Goal: Information Seeking & Learning: Check status

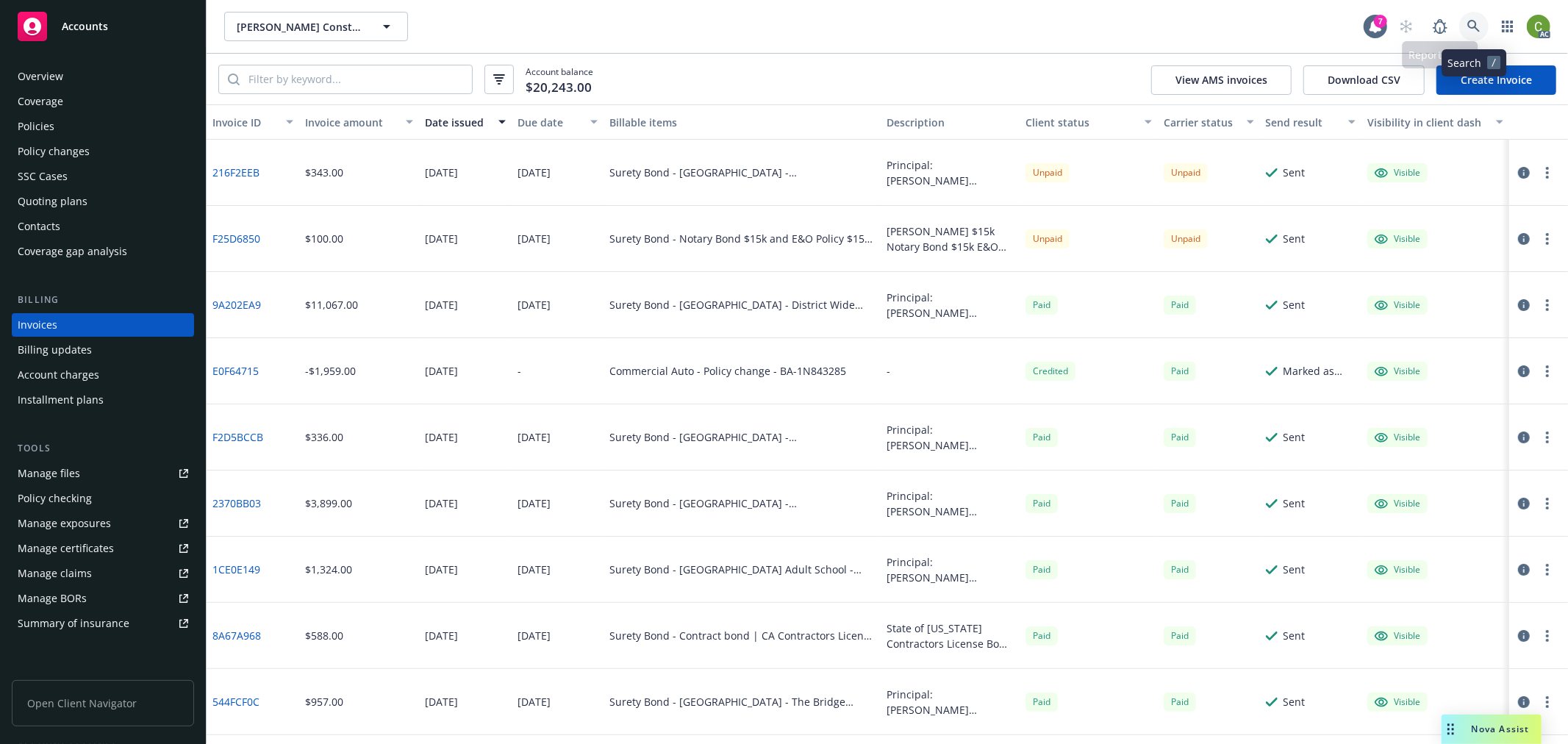
click at [1476, 30] on icon at bounding box center [1474, 26] width 13 height 13
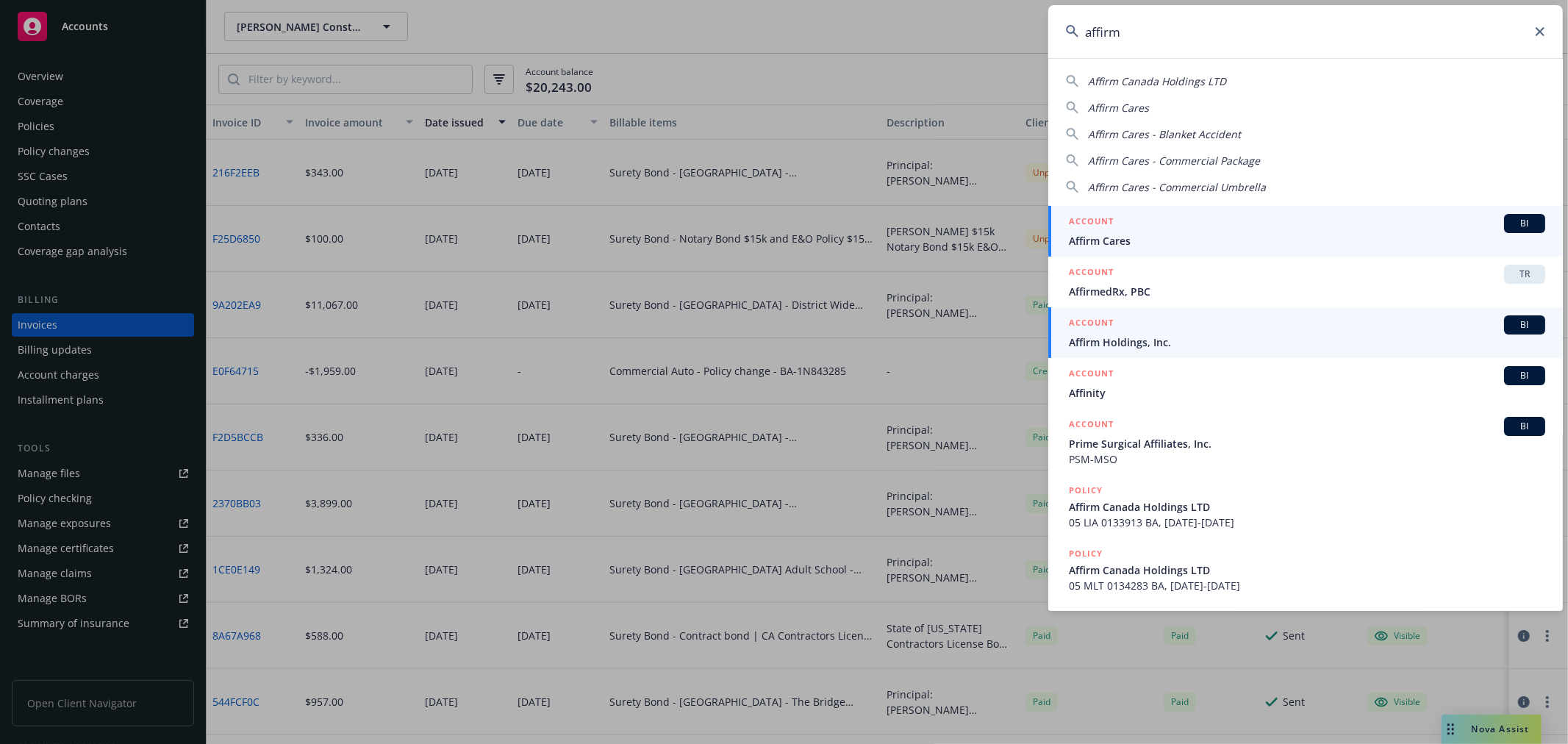
type input "affirm"
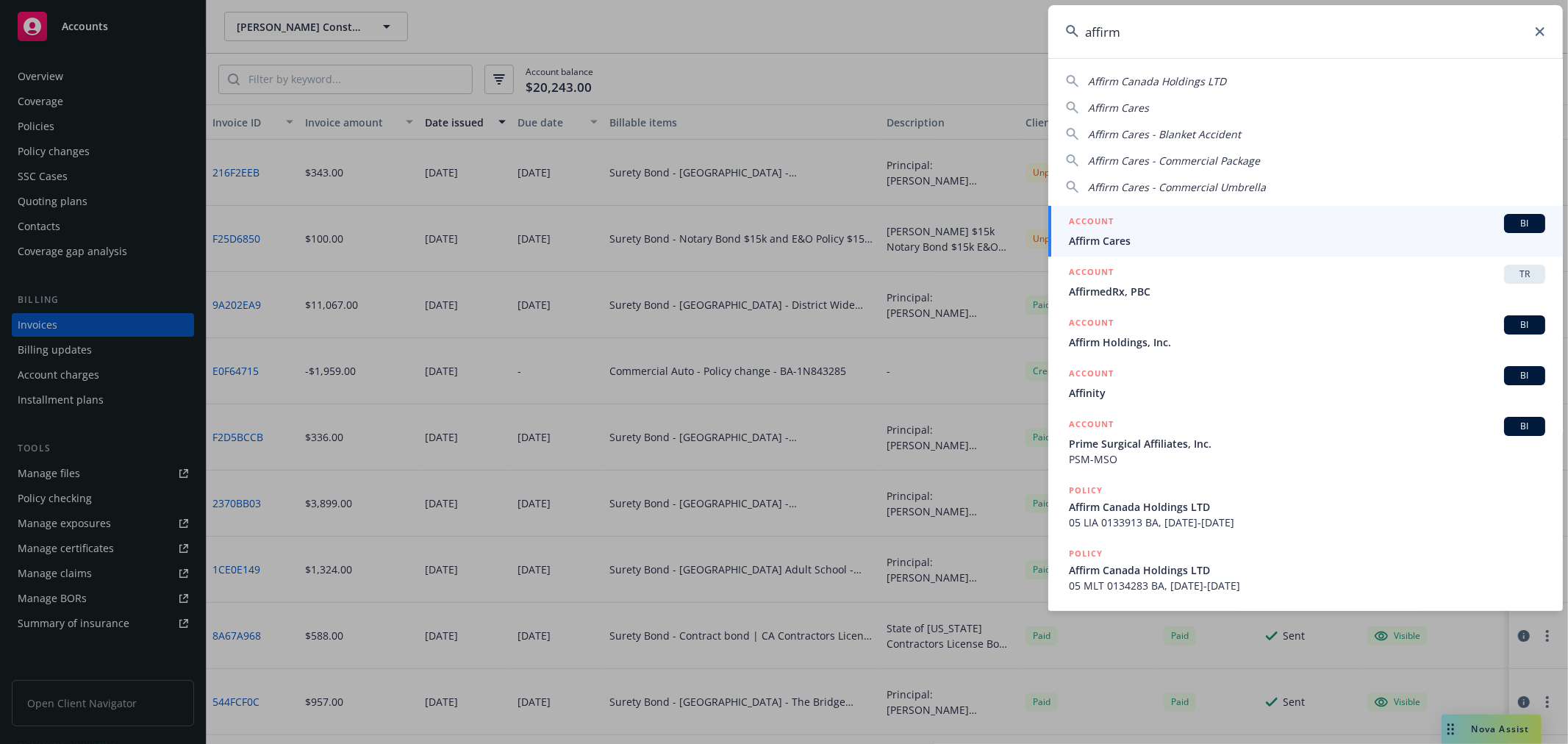
drag, startPoint x: 1111, startPoint y: 331, endPoint x: 842, endPoint y: 322, distance: 269.2
click at [1111, 329] on h5 "ACCOUNT" at bounding box center [1091, 324] width 45 height 18
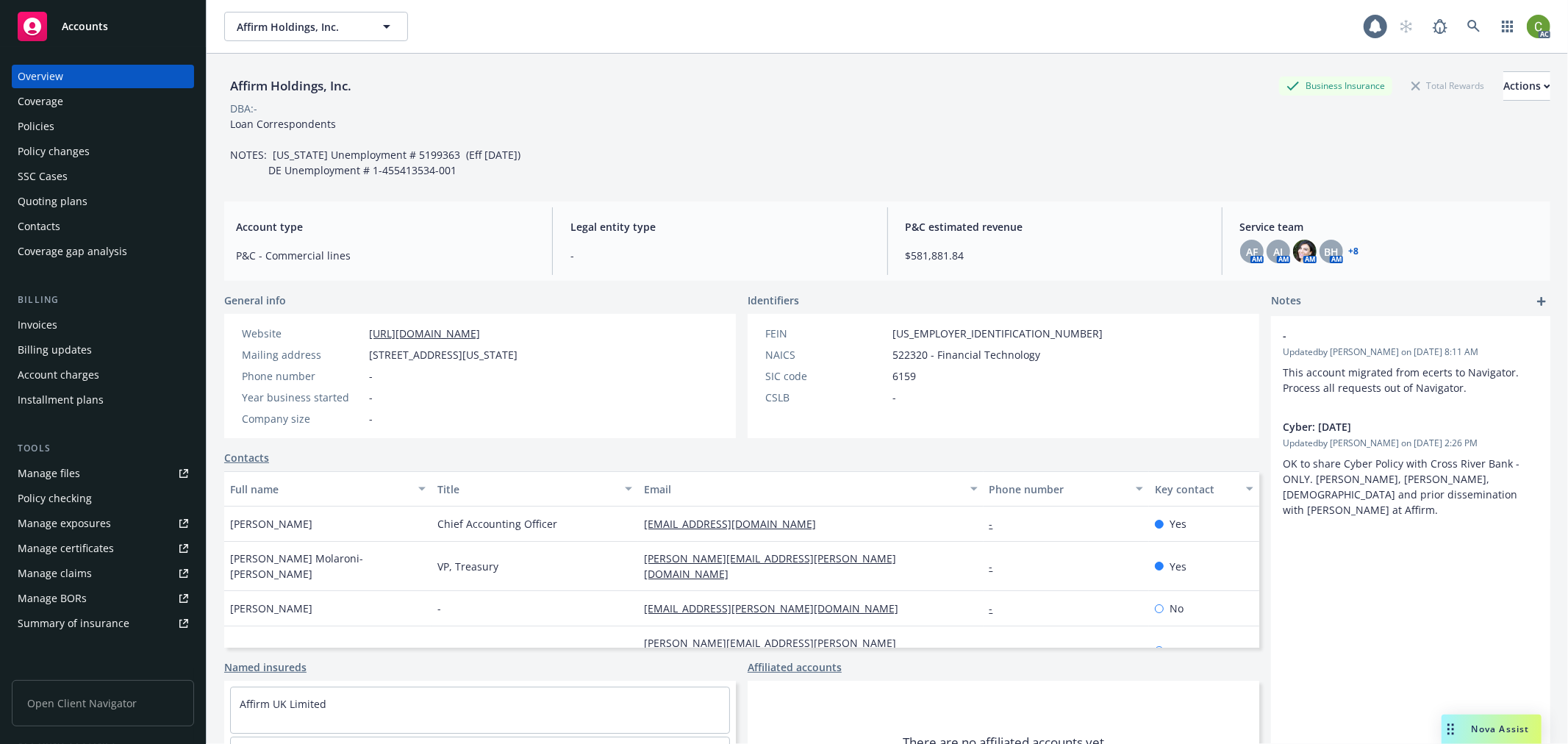
click at [93, 321] on div "Invoices" at bounding box center [103, 325] width 171 height 24
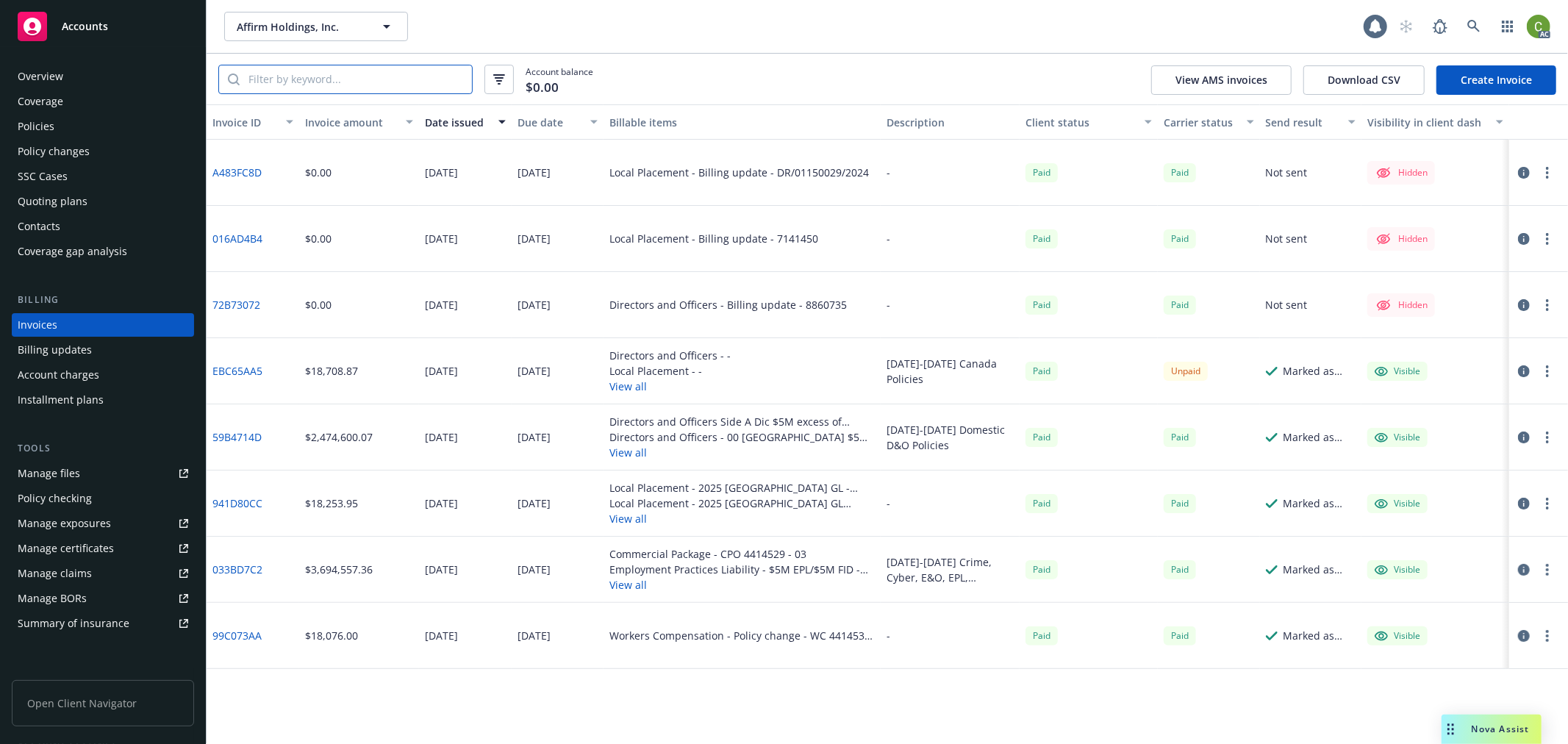
click at [325, 82] on input "search" at bounding box center [355, 80] width 232 height 28
paste input "EBC65AA5"
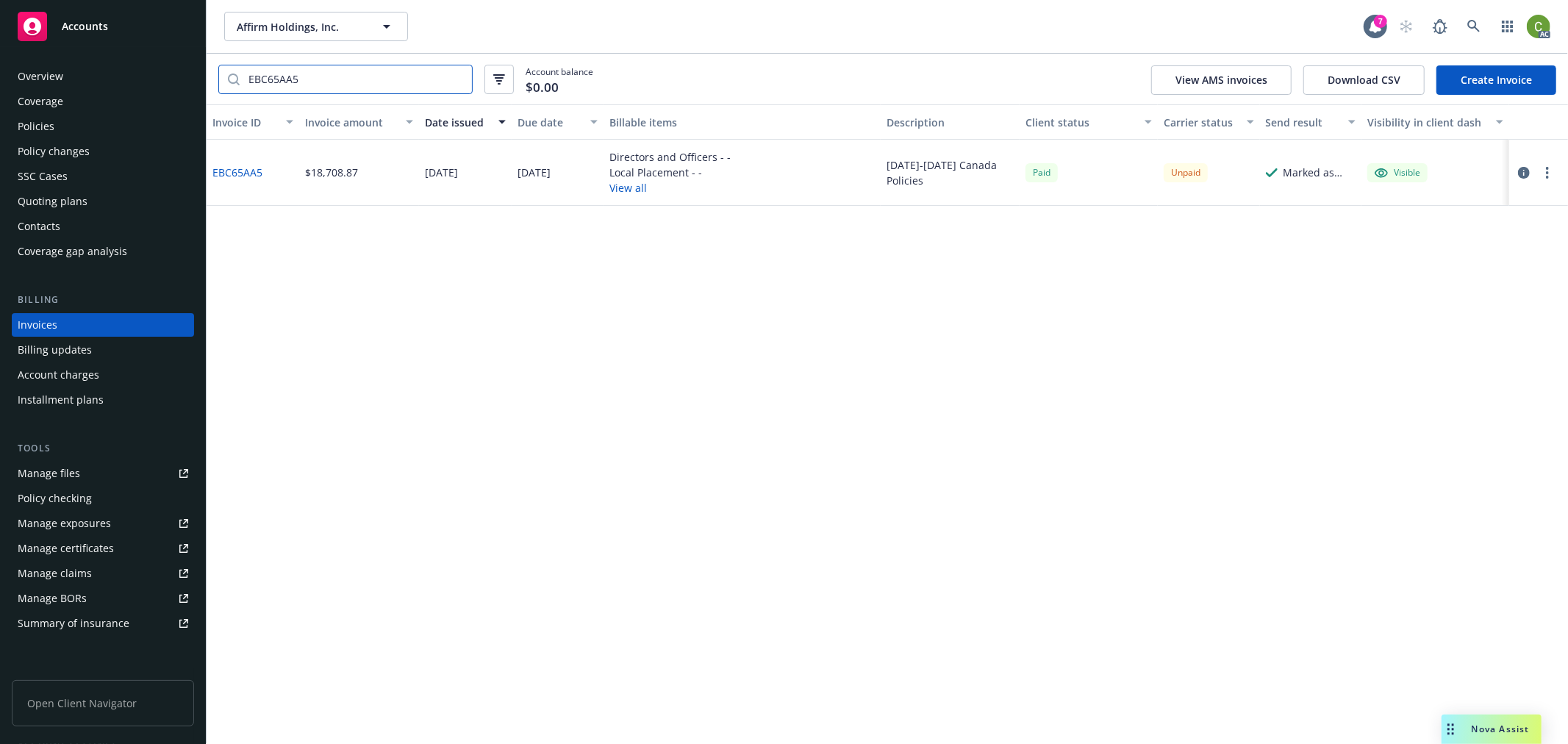
type input "EBC65AA5"
click at [236, 170] on link "EBC65AA5" at bounding box center [237, 172] width 50 height 16
click at [1467, 28] on icon at bounding box center [1474, 26] width 13 height 13
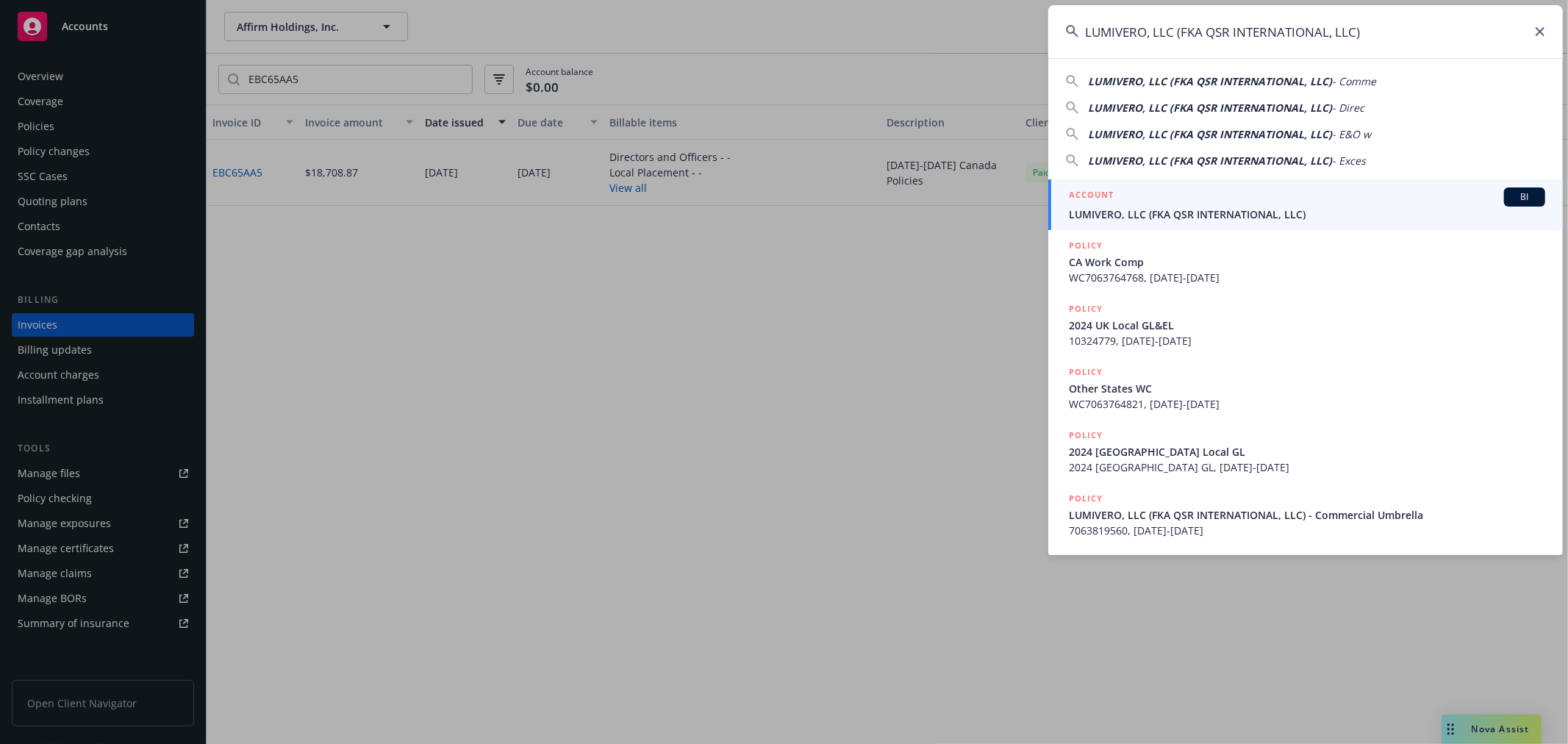
type input "LUMIVERO, LLC (FKA QSR INTERNATIONAL, LLC)"
click at [1130, 216] on span "LUMIVERO, LLC (FKA QSR INTERNATIONAL, LLC)" at bounding box center [1306, 214] width 476 height 16
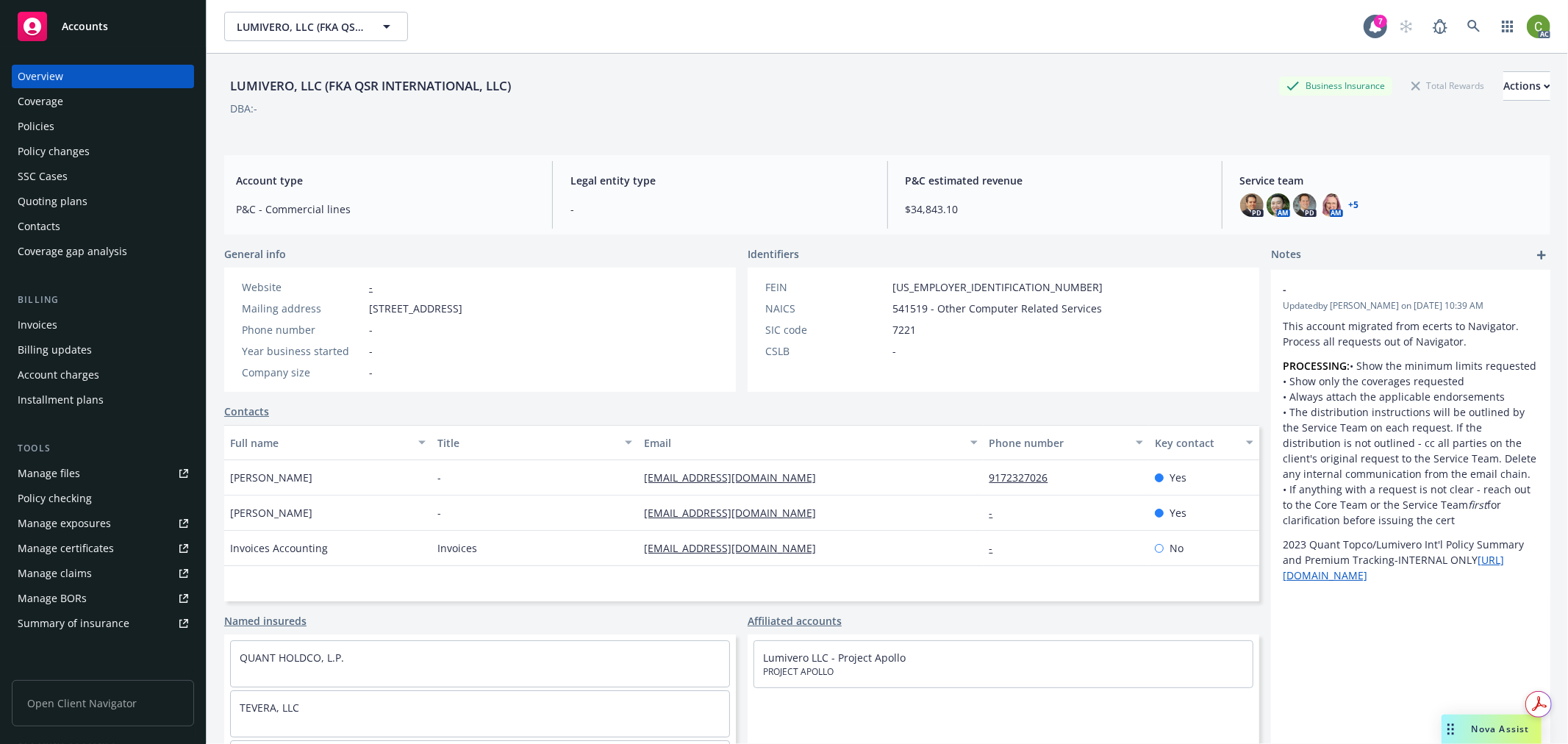
click at [76, 156] on div "Policy changes" at bounding box center [54, 151] width 72 height 24
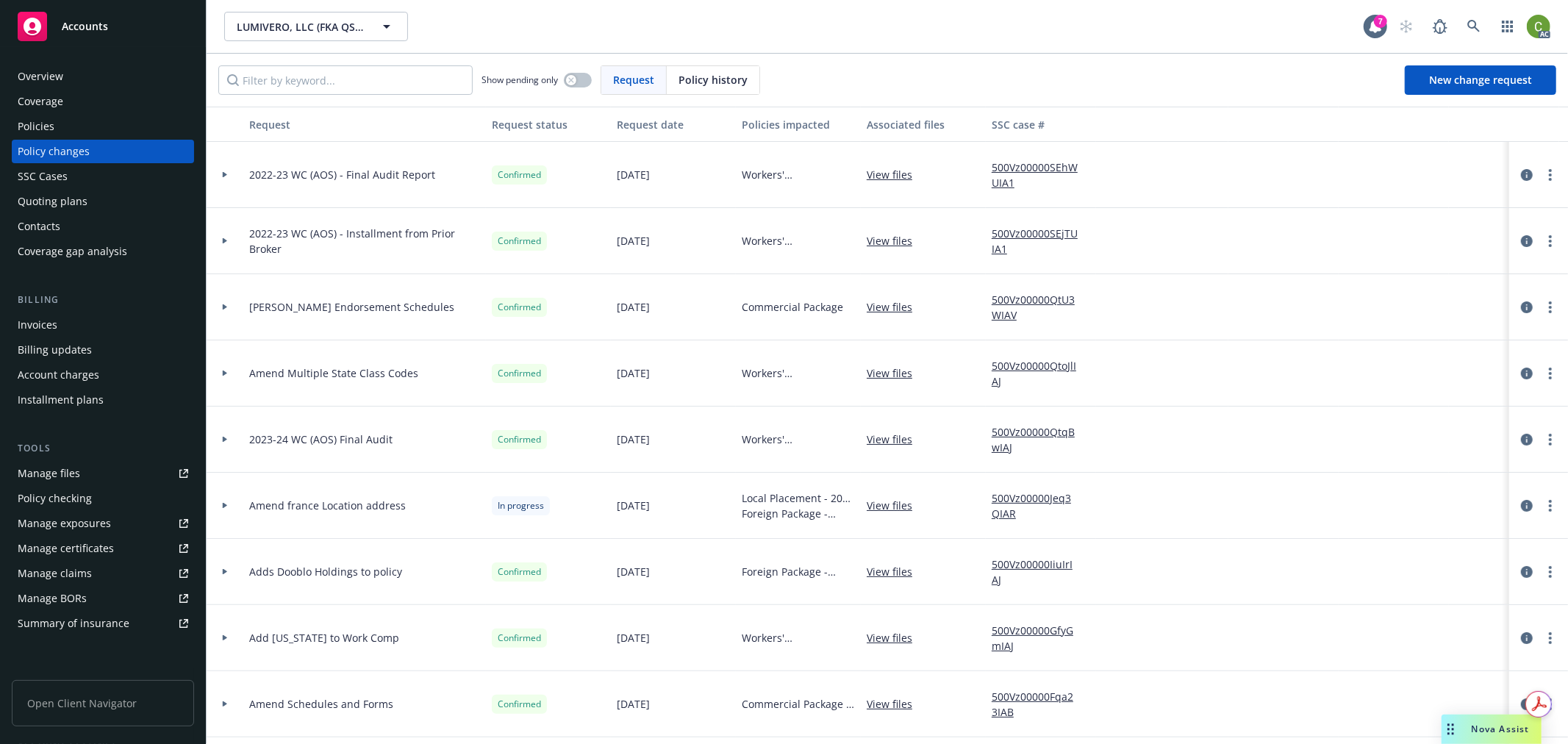
click at [700, 74] on span "Policy history" at bounding box center [713, 80] width 69 height 16
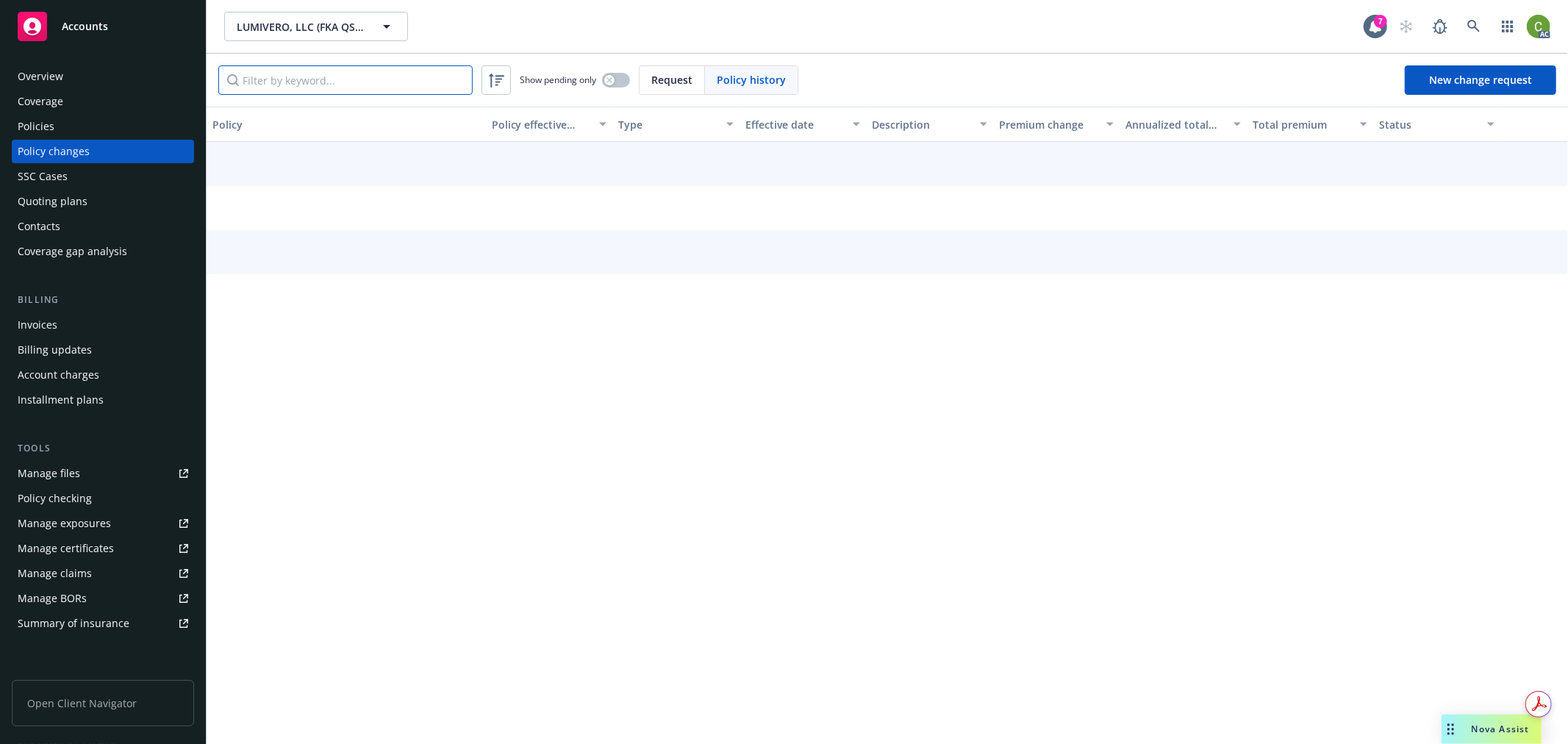
click at [347, 78] on input "Filter by keyword..." at bounding box center [345, 80] width 254 height 30
paste input "7063666758"
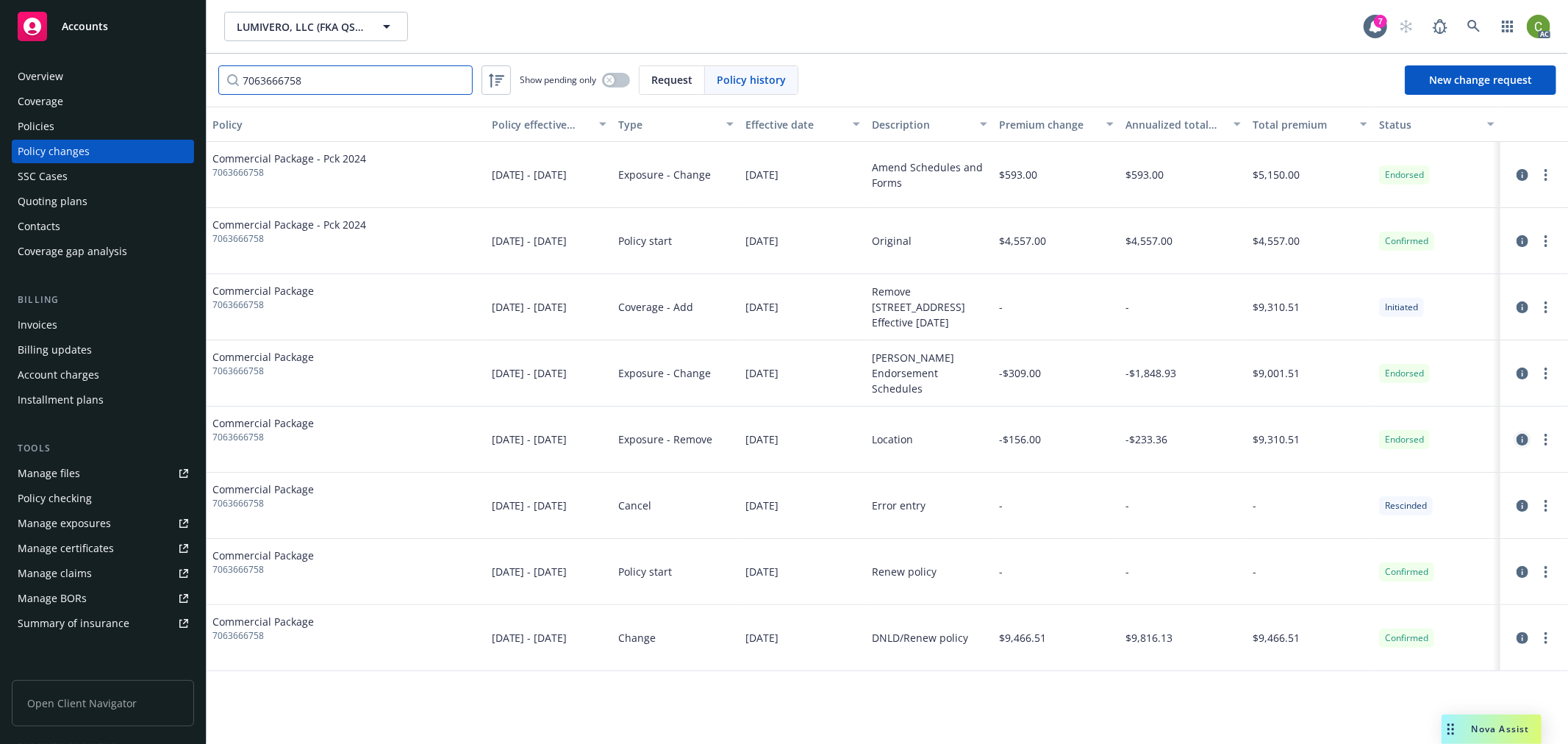
type input "7063666758"
click at [1520, 440] on icon "circleInformation" at bounding box center [1522, 440] width 11 height 11
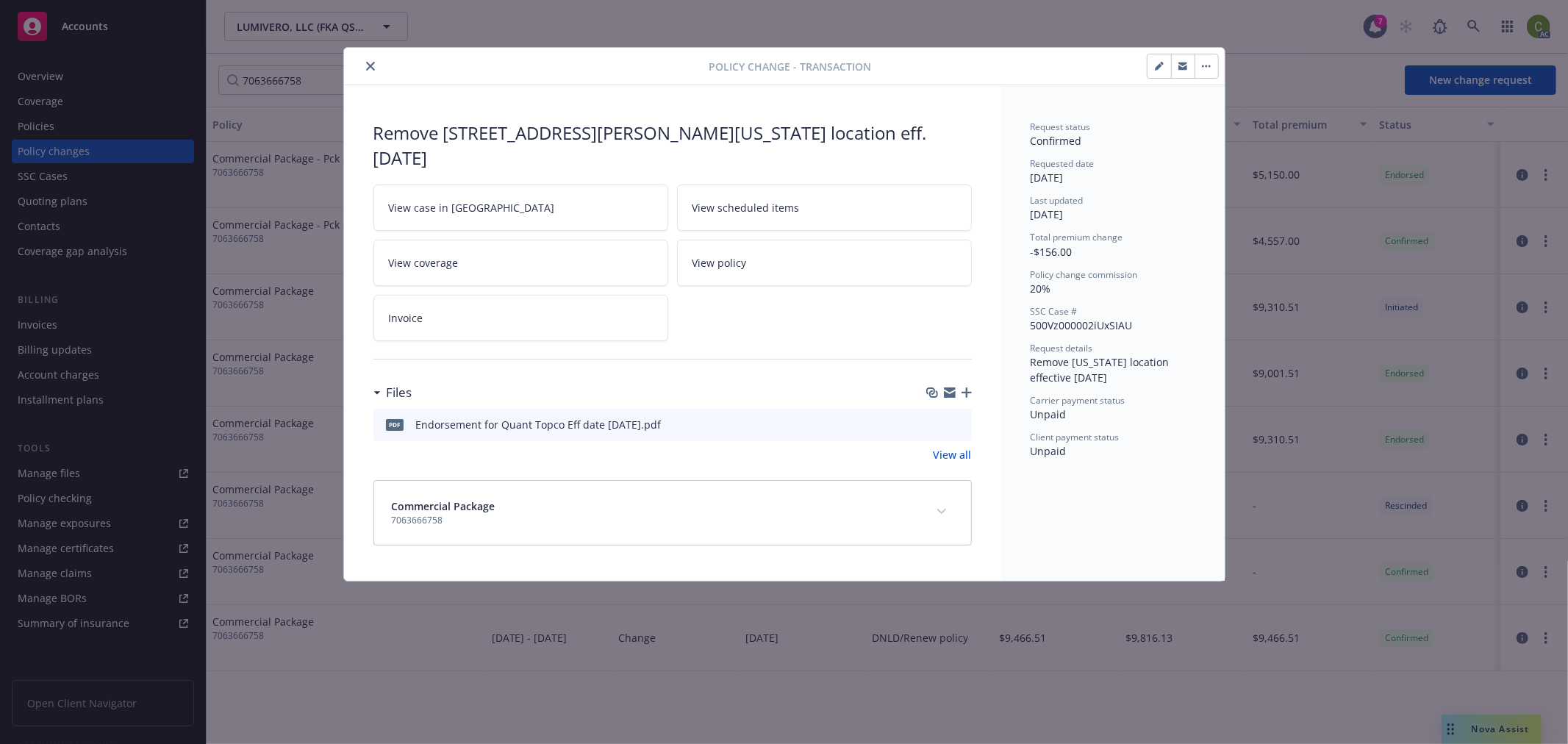
click at [939, 509] on icon "expand content" at bounding box center [941, 511] width 9 height 6
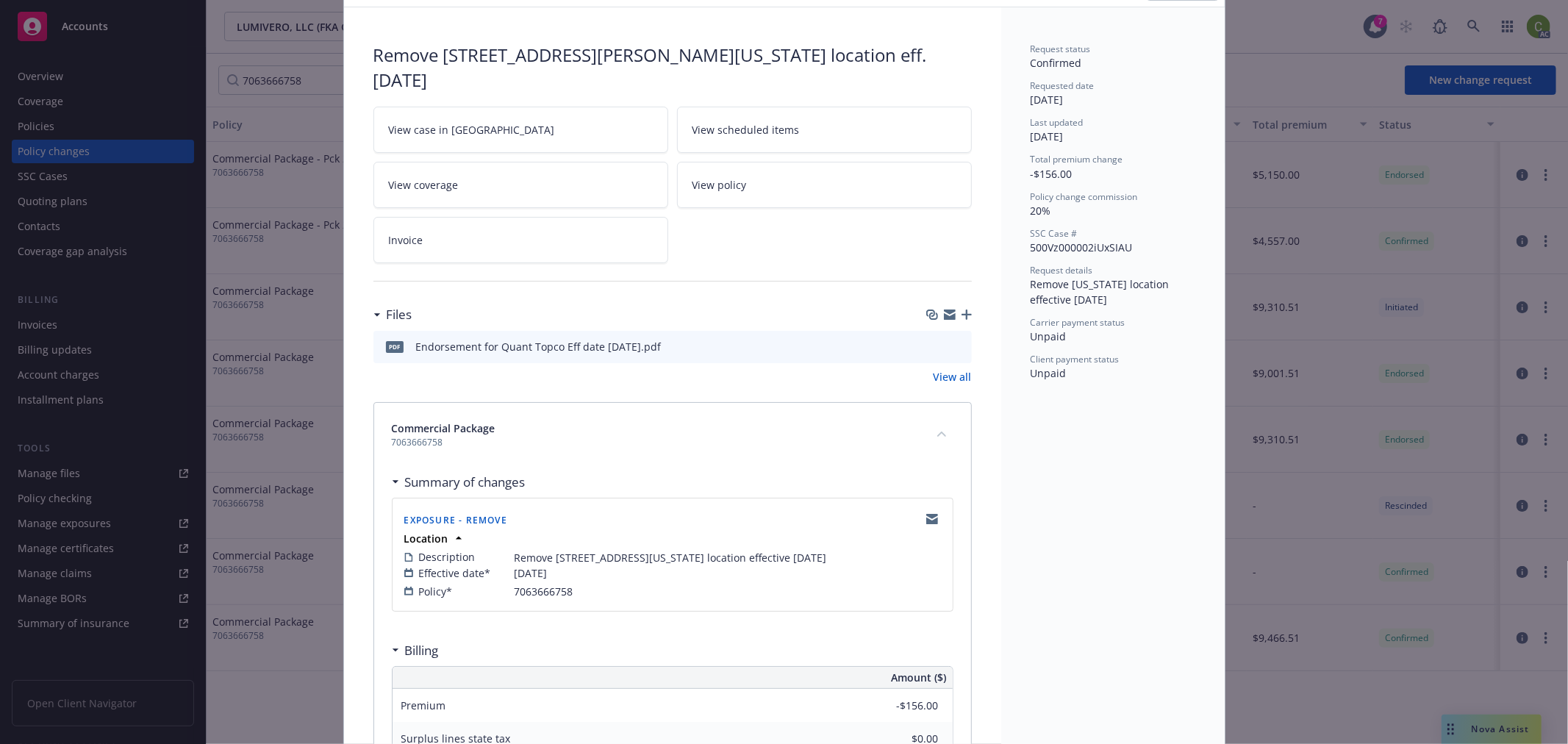
scroll to position [62, 0]
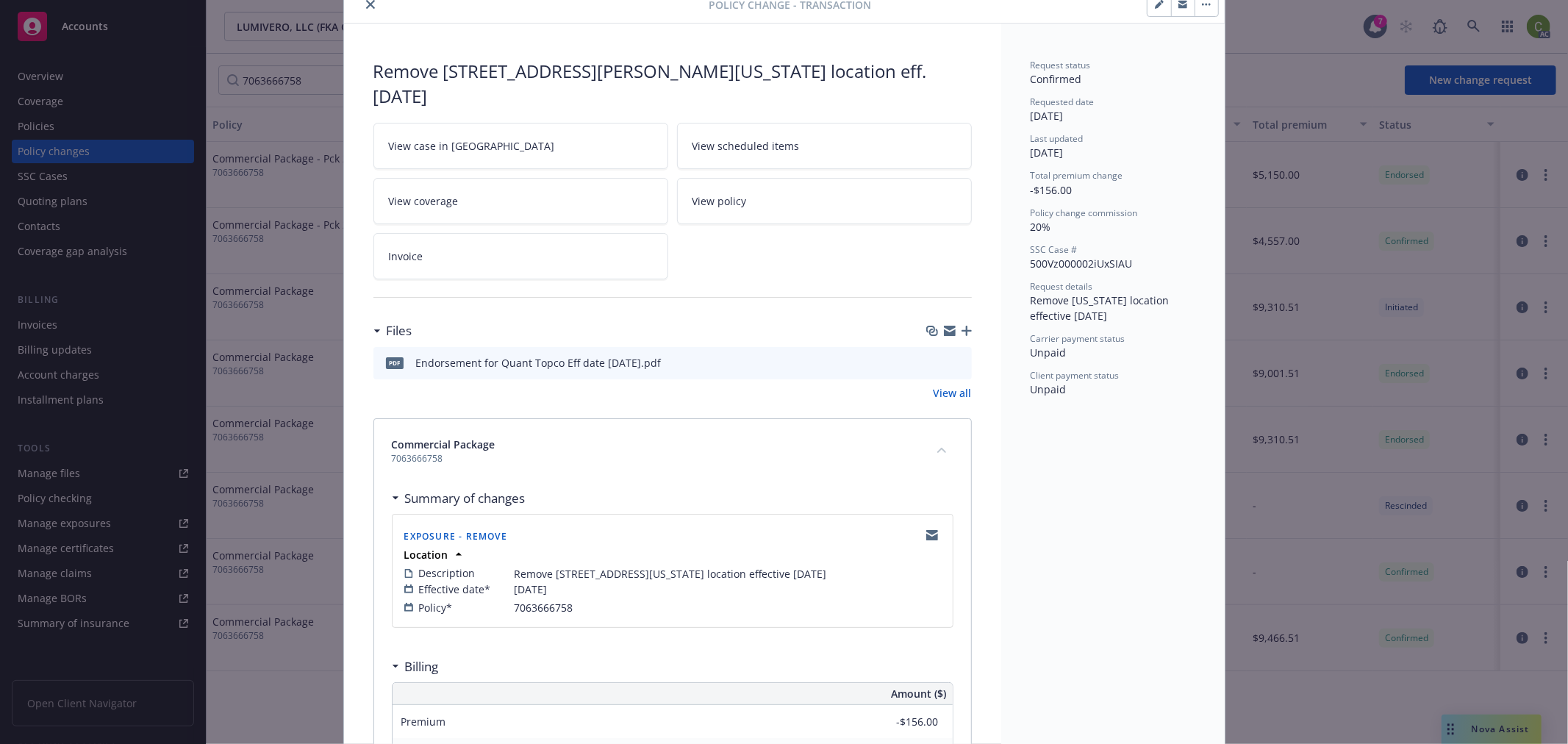
click at [557, 600] on span "7063666758" at bounding box center [544, 607] width 59 height 16
copy span "7063666758"
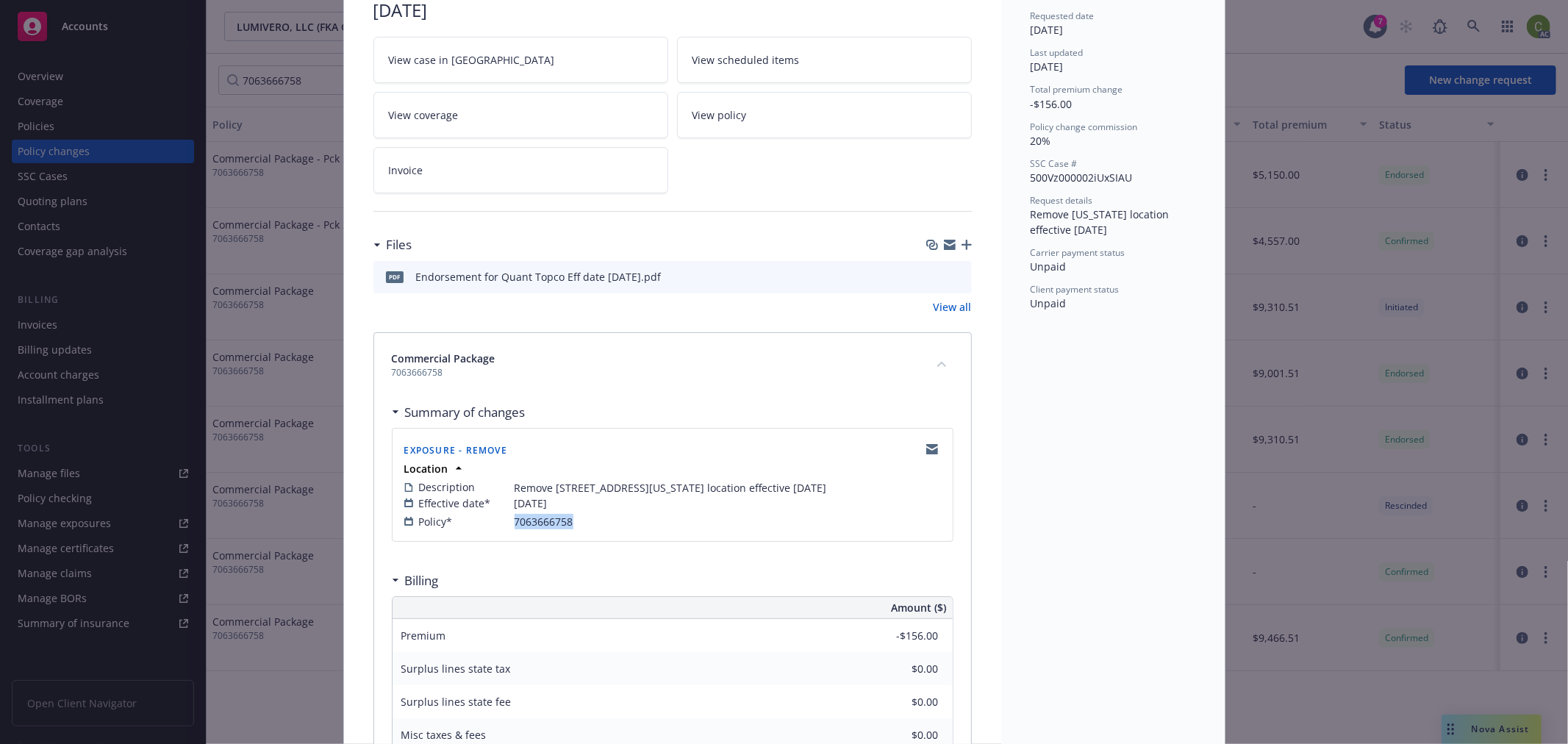
scroll to position [0, 0]
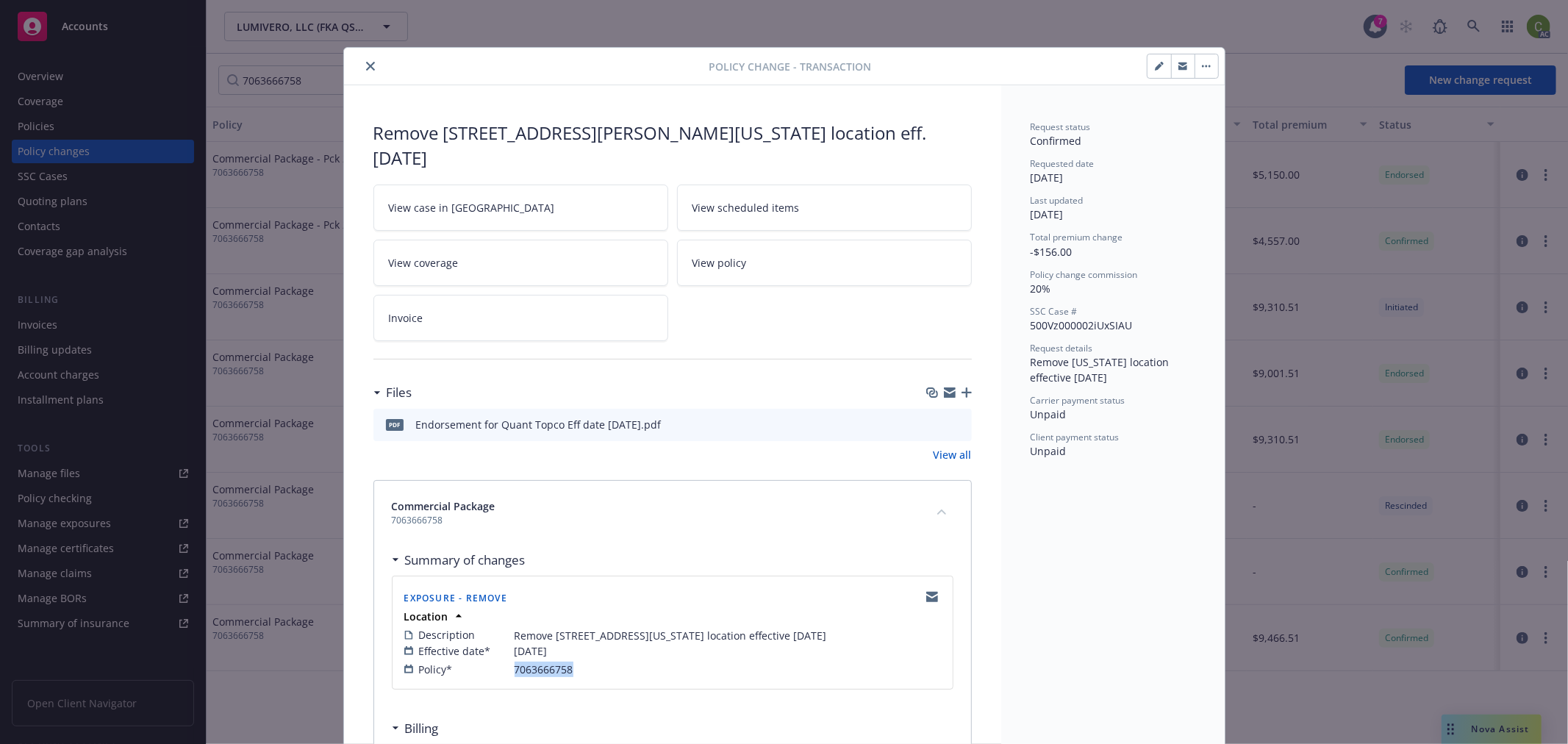
click at [536, 298] on link "Invoice" at bounding box center [520, 317] width 294 height 46
